Goal: Information Seeking & Learning: Find specific fact

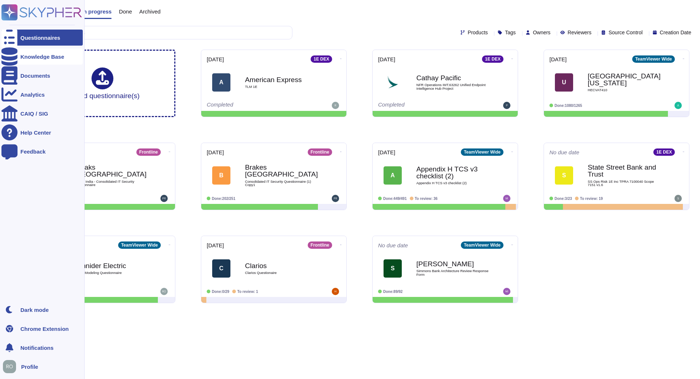
click at [28, 56] on div "Knowledge Base" at bounding box center [42, 56] width 44 height 5
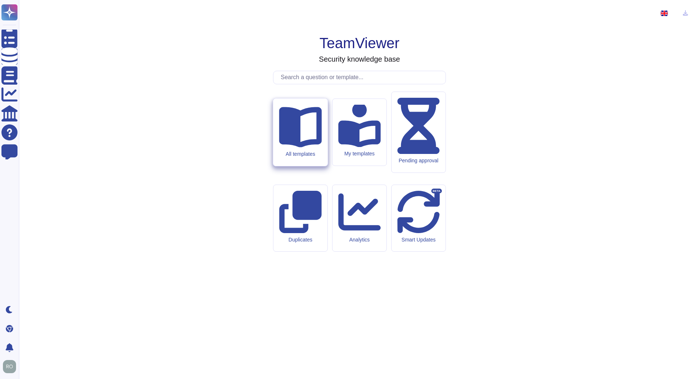
click at [297, 166] on div "All templates" at bounding box center [300, 131] width 54 height 67
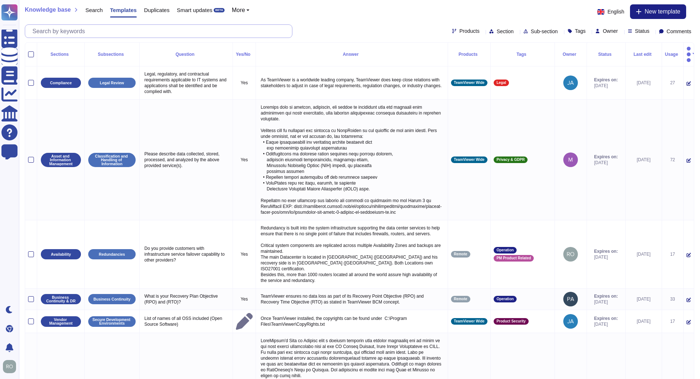
click at [194, 34] on input "text" at bounding box center [160, 31] width 263 height 13
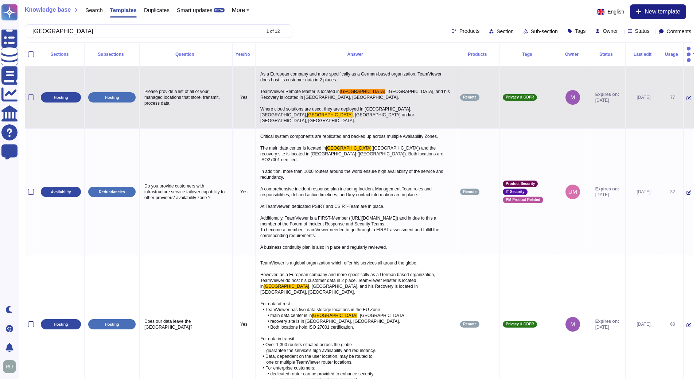
type input "[GEOGRAPHIC_DATA]"
drag, startPoint x: 280, startPoint y: 88, endPoint x: 249, endPoint y: 84, distance: 30.5
click at [259, 84] on p "As a European company and more specifically as a German-based organization, Tea…" at bounding box center [356, 97] width 195 height 56
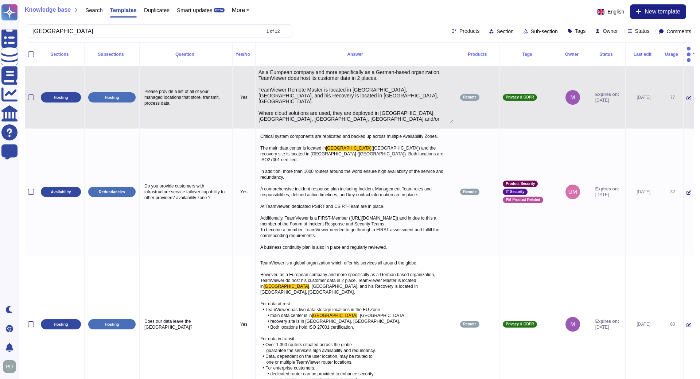
type textarea "As a European company and more specifically as a German-based organization, Tea…"
drag, startPoint x: 249, startPoint y: 81, endPoint x: 345, endPoint y: 106, distance: 100.0
click at [345, 106] on textarea "As a European company and more specifically as a German-based organization, Tea…" at bounding box center [356, 96] width 195 height 54
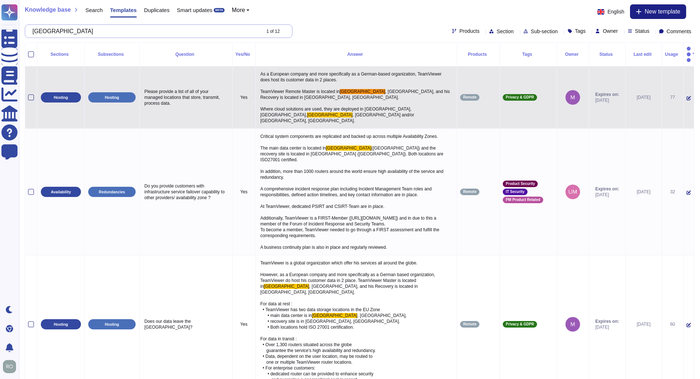
click at [123, 32] on input "[GEOGRAPHIC_DATA]" at bounding box center [144, 31] width 231 height 13
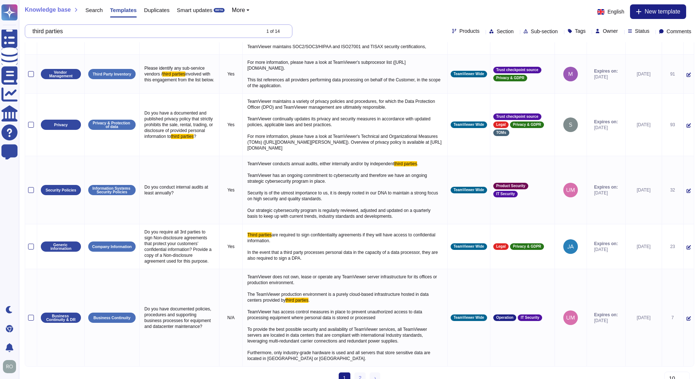
scroll to position [850, 0]
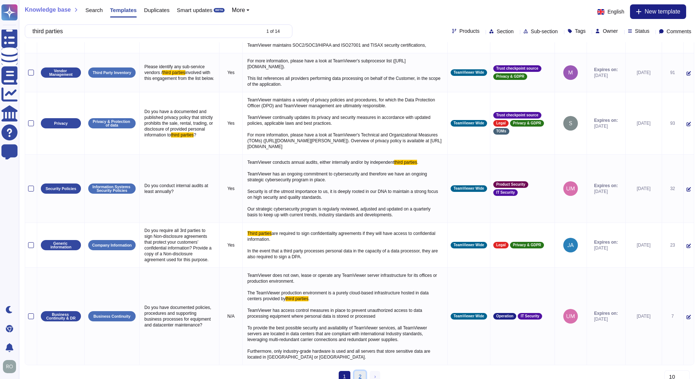
click at [359, 371] on link "2" at bounding box center [360, 376] width 12 height 11
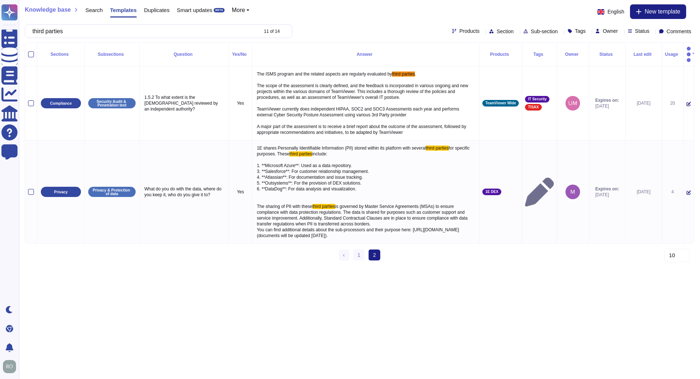
scroll to position [0, 0]
click at [210, 31] on input "third parties" at bounding box center [143, 31] width 229 height 13
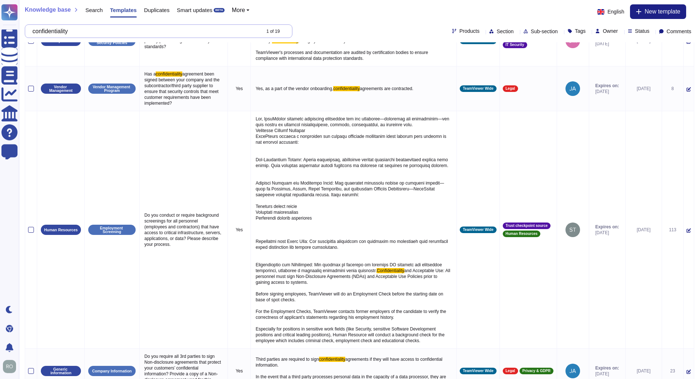
scroll to position [372, 0]
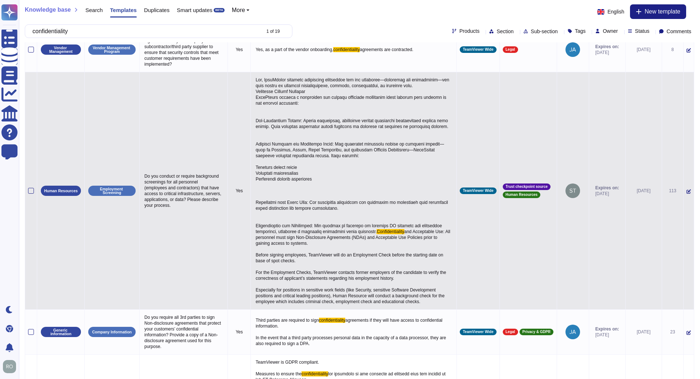
type input "confidentiality"
drag, startPoint x: 306, startPoint y: 241, endPoint x: 346, endPoint y: 249, distance: 41.6
click at [346, 249] on span "and Acceptable Use: All personnel must sign Non-Disclosure Agreements (NDAs) an…" at bounding box center [354, 266] width 196 height 75
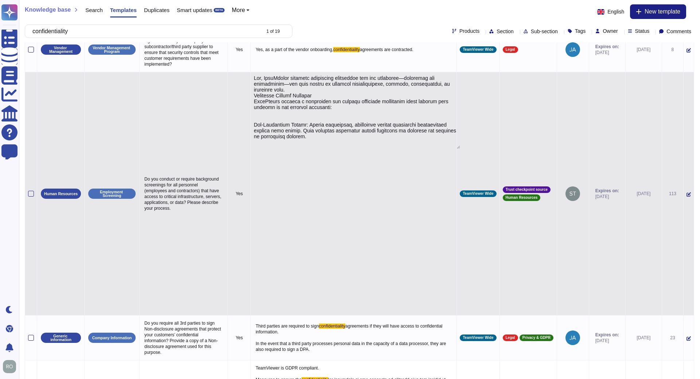
type textarea "Lor, IpsuMdolor sitametc adipiscing elitseddoe tem inc utlaboree—doloremag ali …"
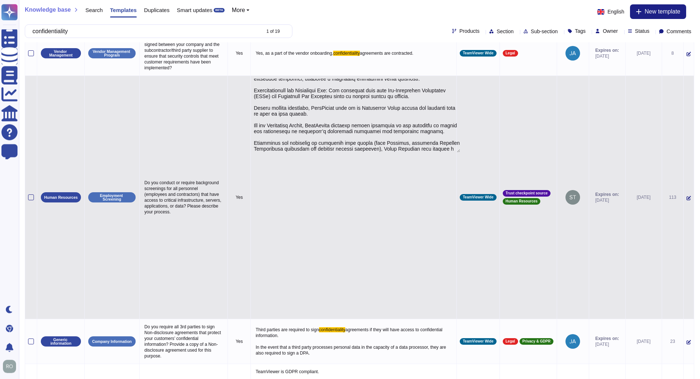
scroll to position [409, 0]
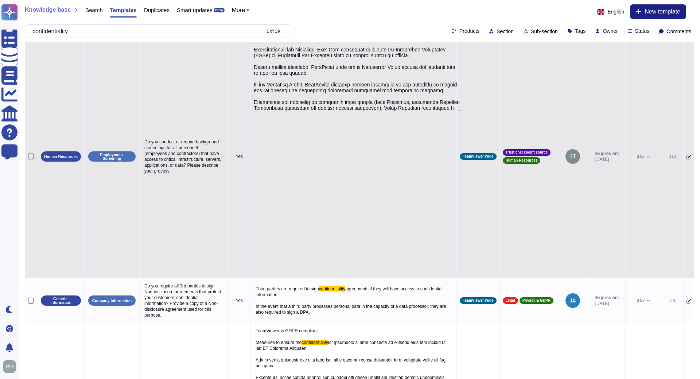
click at [103, 227] on td "Employment Screening" at bounding box center [112, 156] width 55 height 243
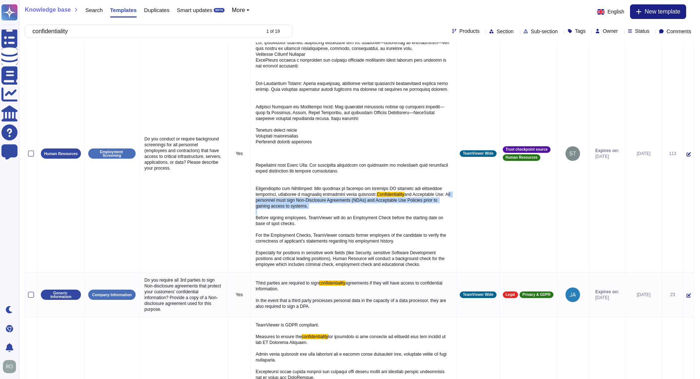
drag, startPoint x: 305, startPoint y: 203, endPoint x: 344, endPoint y: 213, distance: 40.1
click at [344, 213] on p "Confidentiality and Acceptable Use: All personnel must sign Non-Disclosure Agre…" at bounding box center [354, 153] width 200 height 231
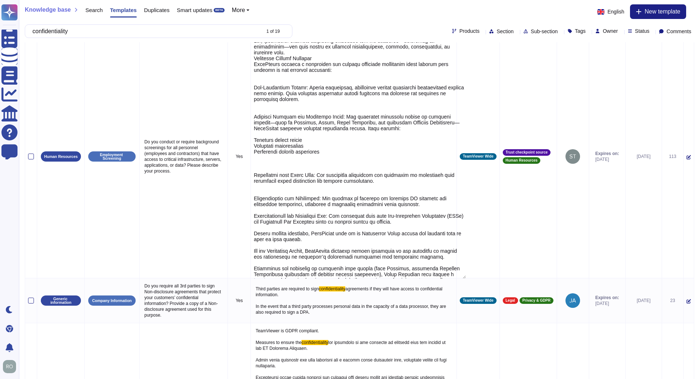
type textarea "Lor, IpsuMdolor sitametc adipiscing elitseddoe tem inc utlaboree—doloremag ali …"
click at [174, 228] on td "Do you conduct or require background screenings for all personnel (employees an…" at bounding box center [184, 156] width 88 height 243
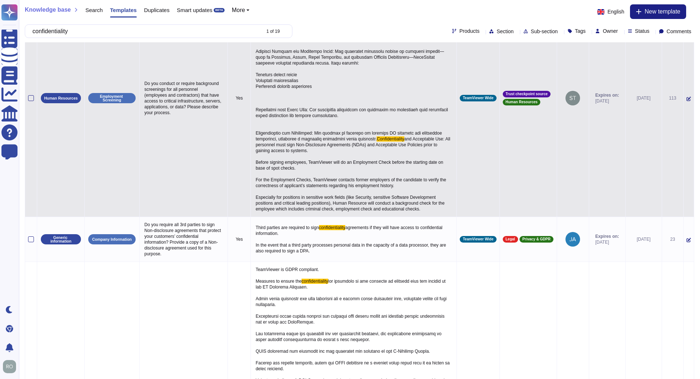
scroll to position [446, 0]
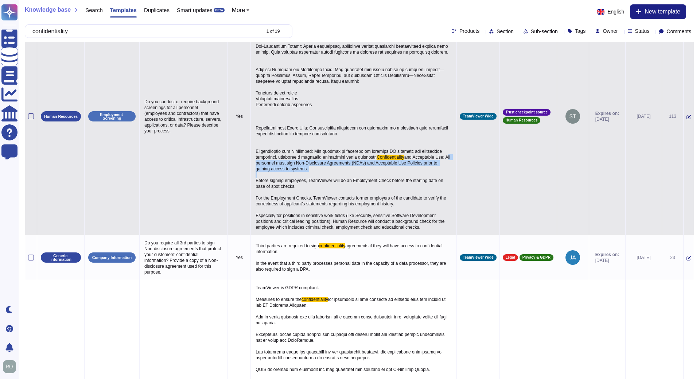
drag, startPoint x: 306, startPoint y: 165, endPoint x: 349, endPoint y: 175, distance: 44.7
click at [349, 175] on p "Confidentiality and Acceptable Use: All personnel must sign Non-Disclosure Agre…" at bounding box center [354, 116] width 200 height 231
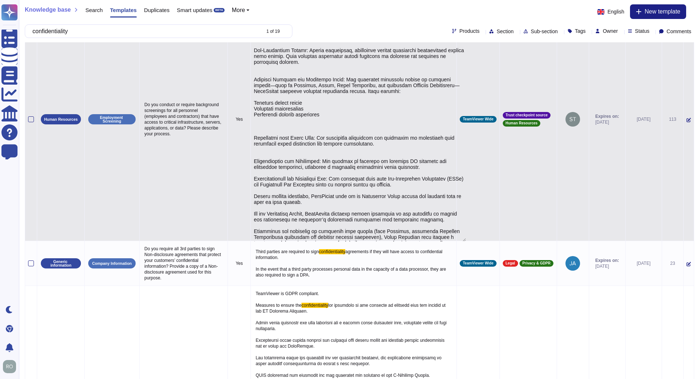
type textarea "Lor, IpsuMdolor sitametc adipiscing elitseddoe tem inc utlaboree—doloremag ali …"
drag, startPoint x: 315, startPoint y: 170, endPoint x: 391, endPoint y: 180, distance: 76.2
click at [391, 180] on textarea at bounding box center [360, 121] width 212 height 241
click at [187, 193] on td "Do you conduct or require background screenings for all personnel (employees an…" at bounding box center [184, 119] width 88 height 243
